Goal: Information Seeking & Learning: Learn about a topic

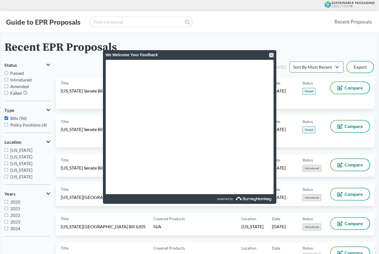
click at [50, 139] on button "Location" at bounding box center [27, 141] width 46 height 9
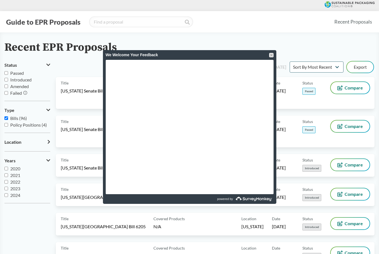
click at [217, 25] on div "Guide to EPR Proposals" at bounding box center [166, 21] width 325 height 11
click at [271, 56] on div at bounding box center [271, 55] width 4 height 4
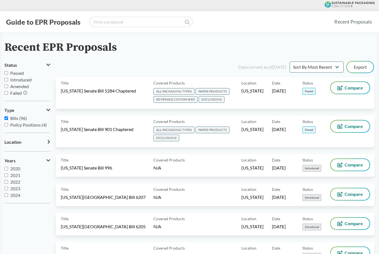
click at [7, 71] on input "Passed" at bounding box center [6, 73] width 4 height 4
checkbox input "true"
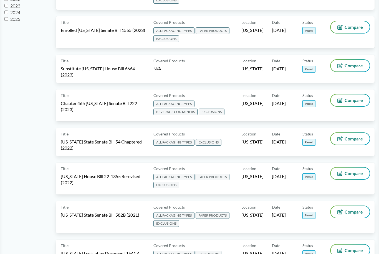
scroll to position [176, 0]
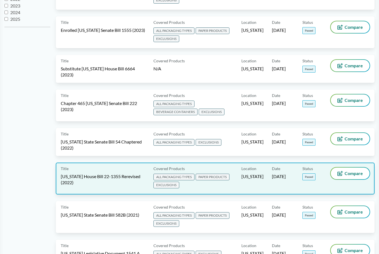
click at [68, 181] on span "[US_STATE] House Bill 22-1355 Rerevised (2022)" at bounding box center [104, 180] width 86 height 12
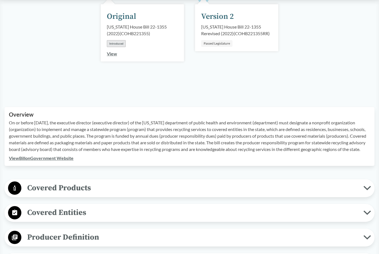
click at [53, 191] on span "Covered Products" at bounding box center [192, 188] width 342 height 12
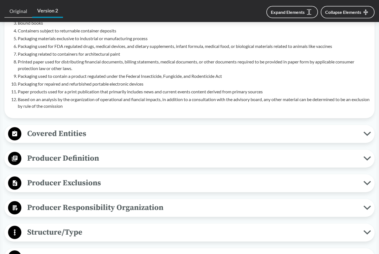
click at [42, 158] on span "Producer Definition" at bounding box center [192, 158] width 342 height 12
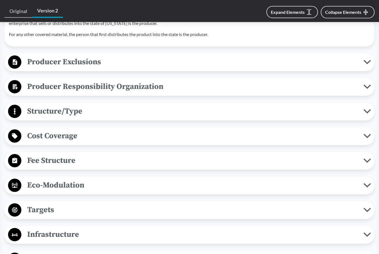
click at [50, 188] on span "Eco-Modulation" at bounding box center [192, 185] width 342 height 12
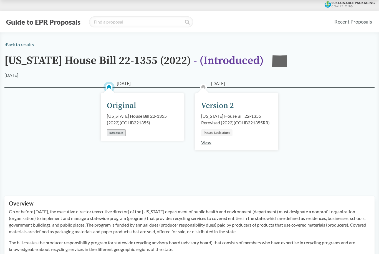
scroll to position [120, 0]
